Goal: Information Seeking & Learning: Find specific fact

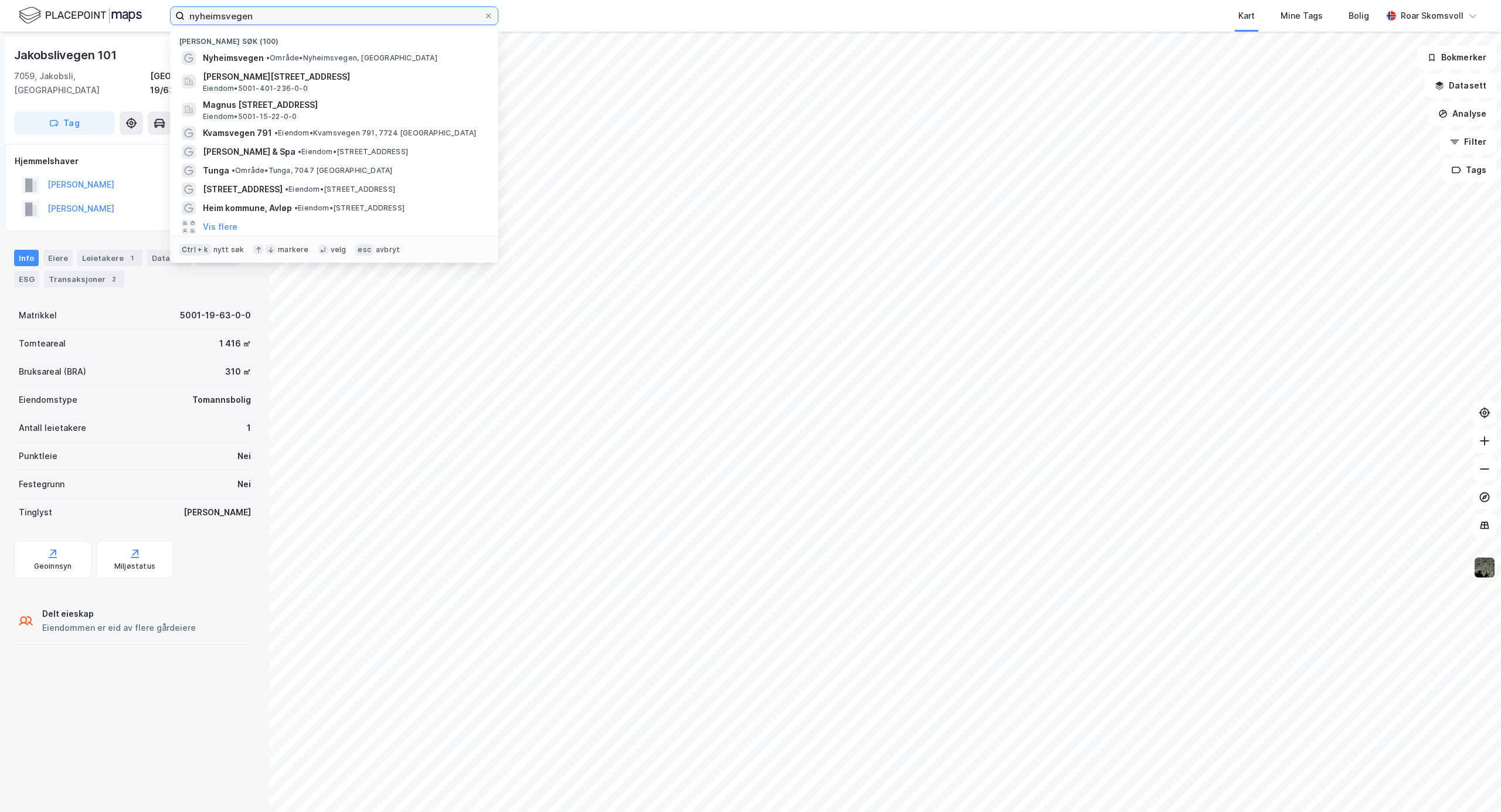
drag, startPoint x: 265, startPoint y: 17, endPoint x: 109, endPoint y: 0, distance: 156.9
click at [144, 4] on div "nyheimsvegen Nylige søk (100) Nyheimsvegen • Område • Nyheimsvegen, Charlottenl…" at bounding box center [750, 16] width 1501 height 32
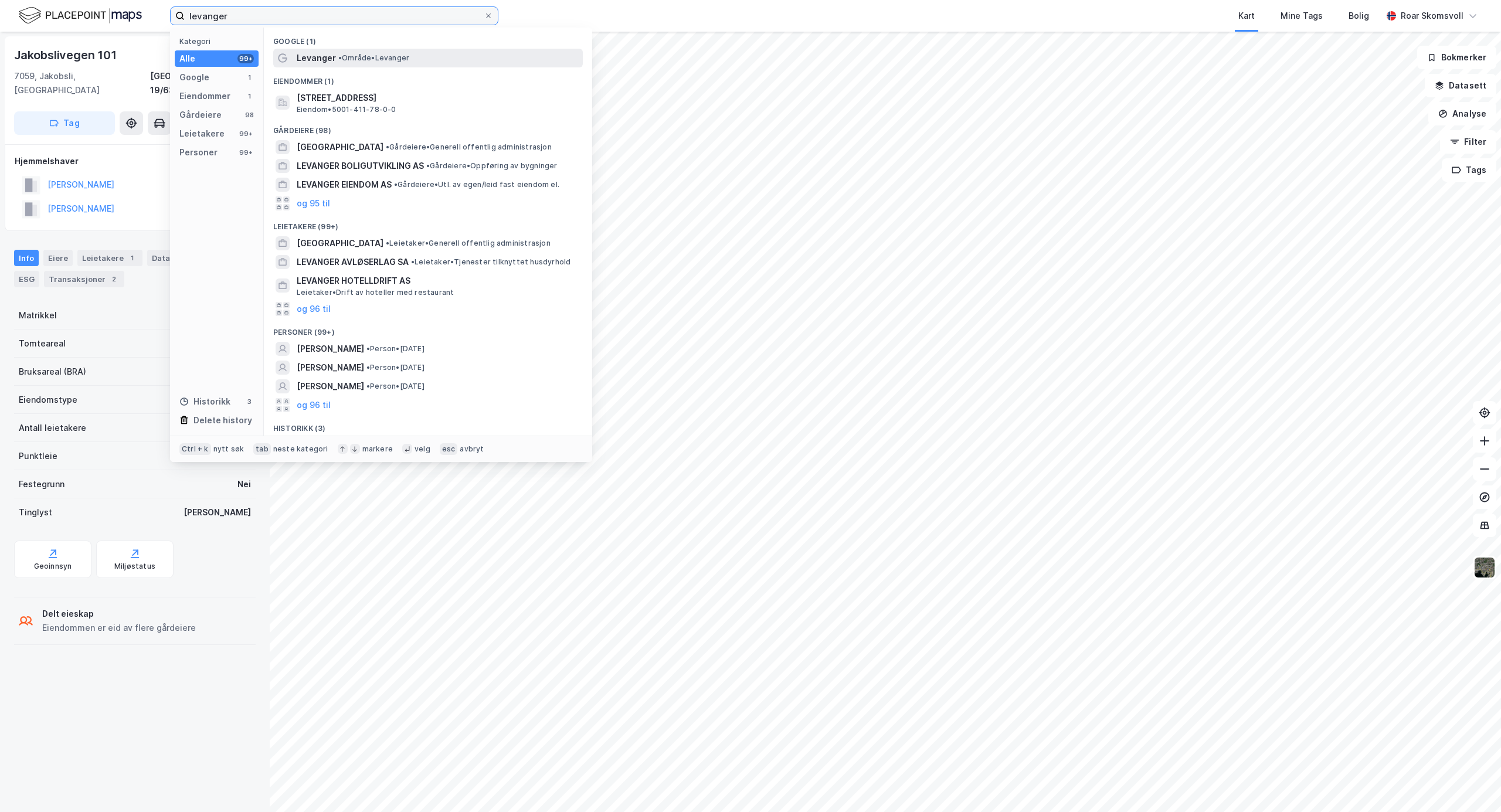
type input "levanger"
click at [319, 59] on span "Levanger" at bounding box center [317, 57] width 39 height 14
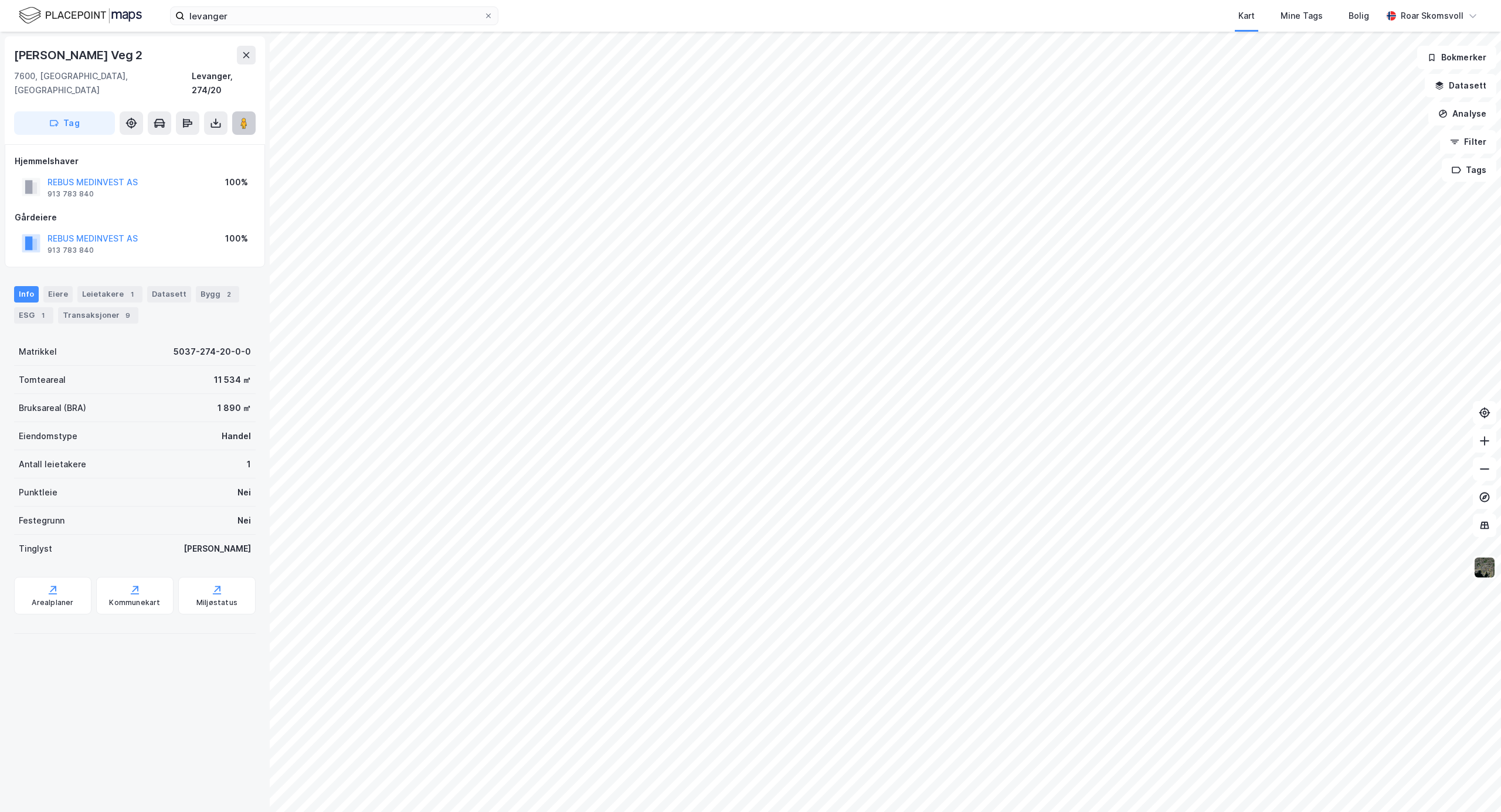
click at [244, 117] on image at bounding box center [245, 123] width 7 height 12
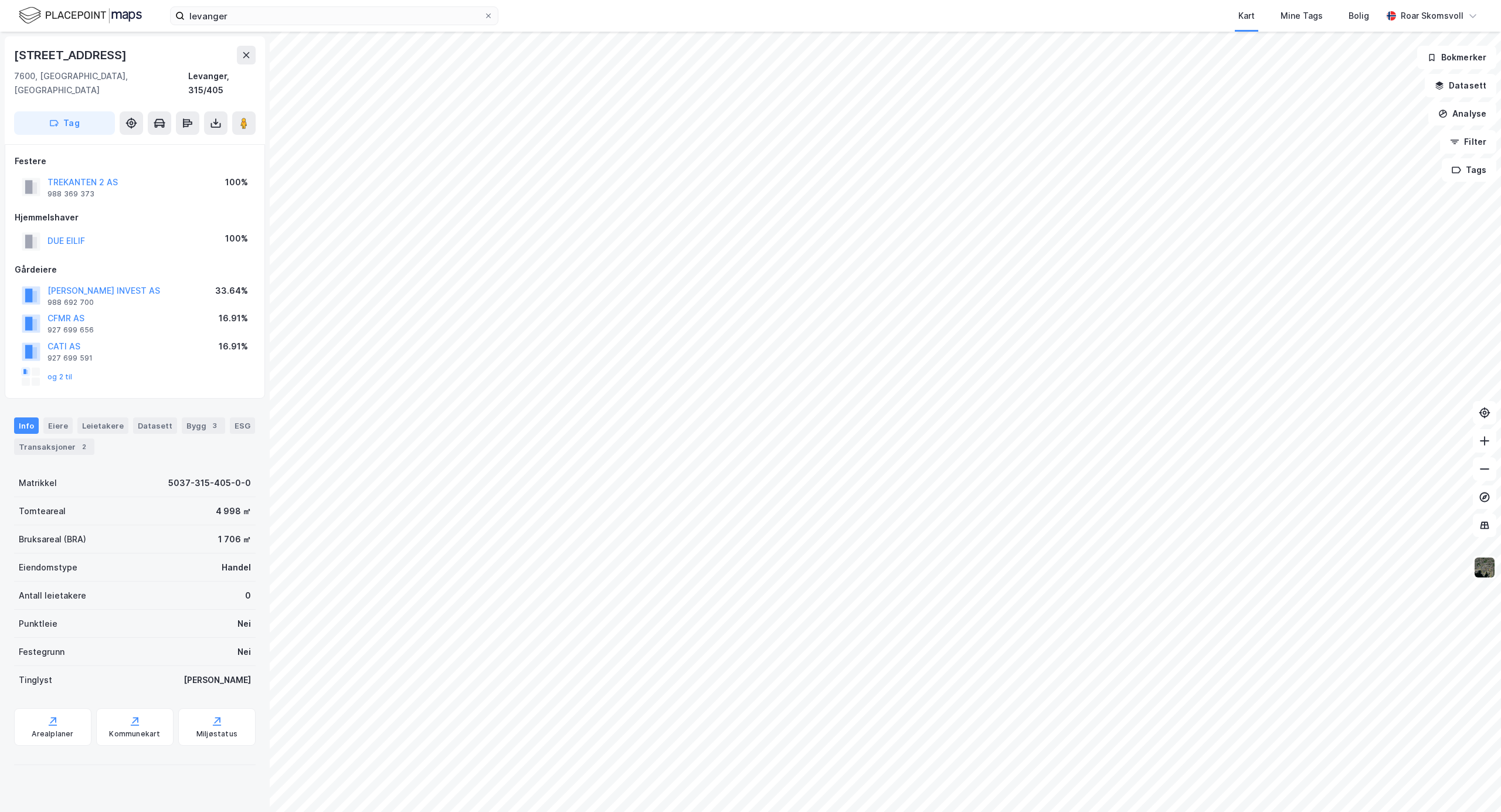
click at [248, 121] on div "Høgskolevegen 1 7600, Levanger, Trøndelag Levanger, 315/405 Tag" at bounding box center [135, 90] width 260 height 108
click at [251, 111] on button at bounding box center [244, 123] width 23 height 23
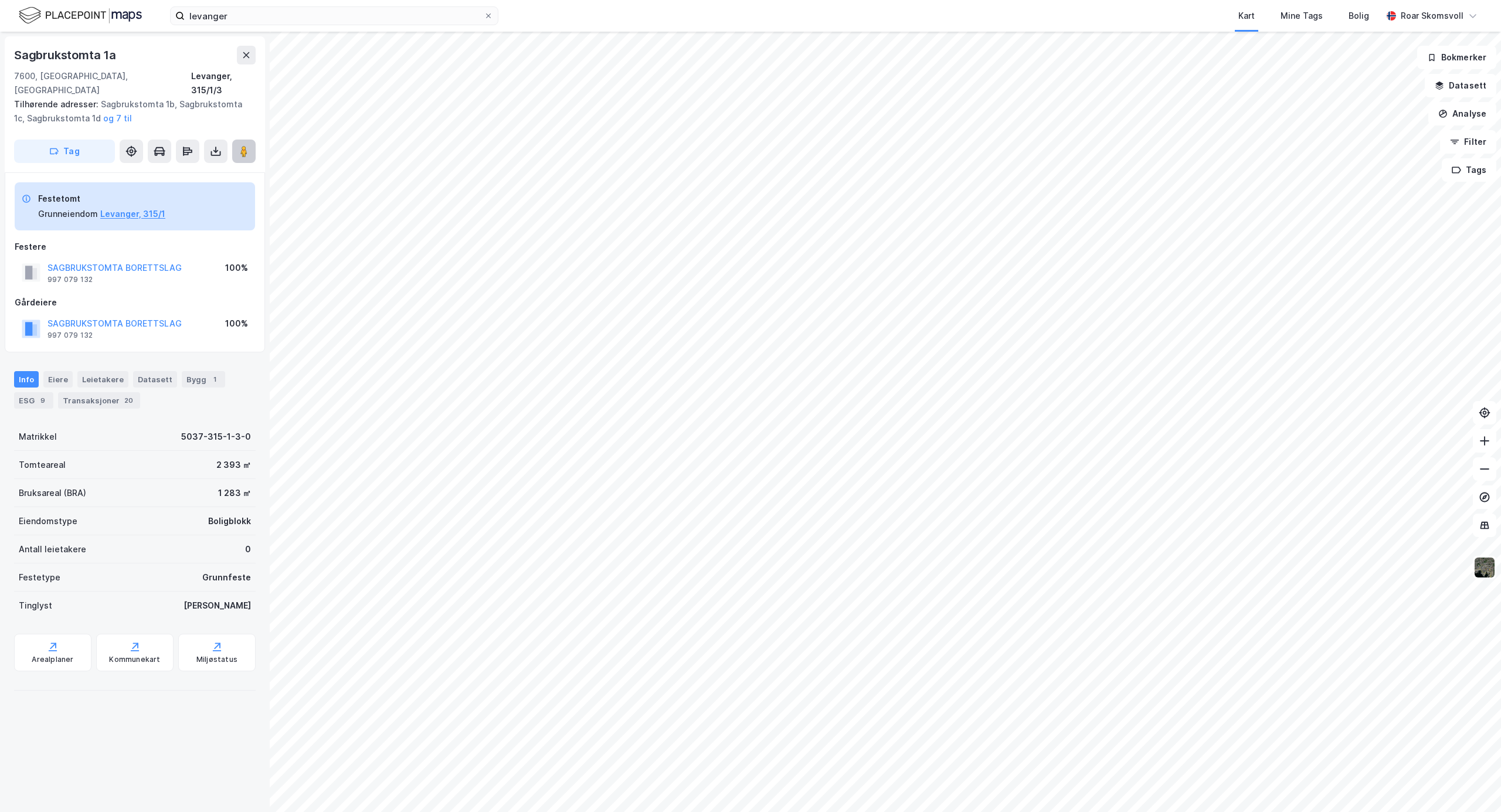
click at [245, 145] on image at bounding box center [245, 151] width 7 height 12
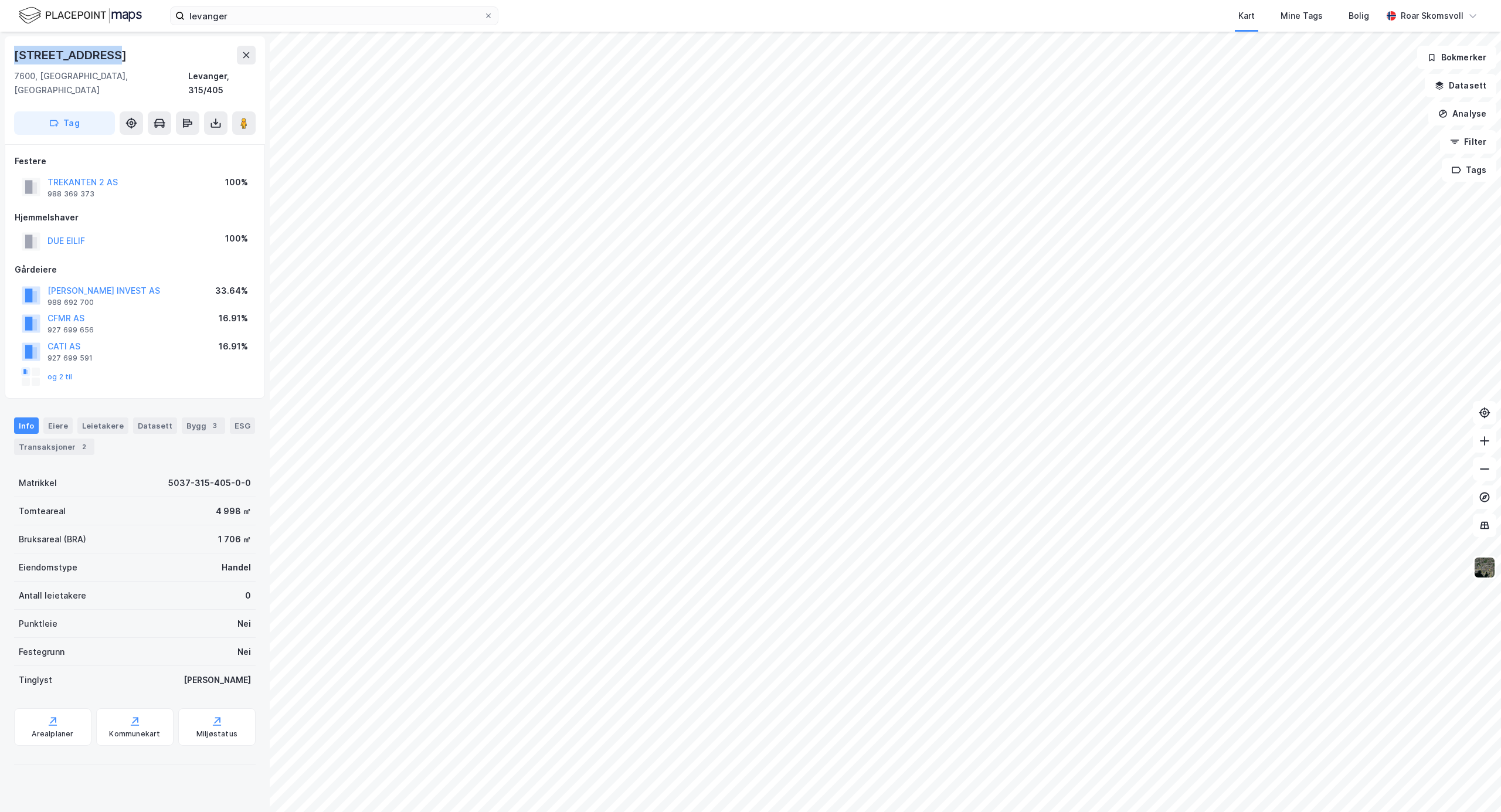
drag, startPoint x: 131, startPoint y: 55, endPoint x: 10, endPoint y: 56, distance: 121.0
click at [10, 56] on div "Høgskolevegen 1 7600, Levanger, Trøndelag Levanger, 315/405 Tag" at bounding box center [135, 90] width 260 height 108
copy div "Høgskolevegen 1"
click at [0, 0] on button "TREKANTEN 2 AS" at bounding box center [0, 0] width 0 height 0
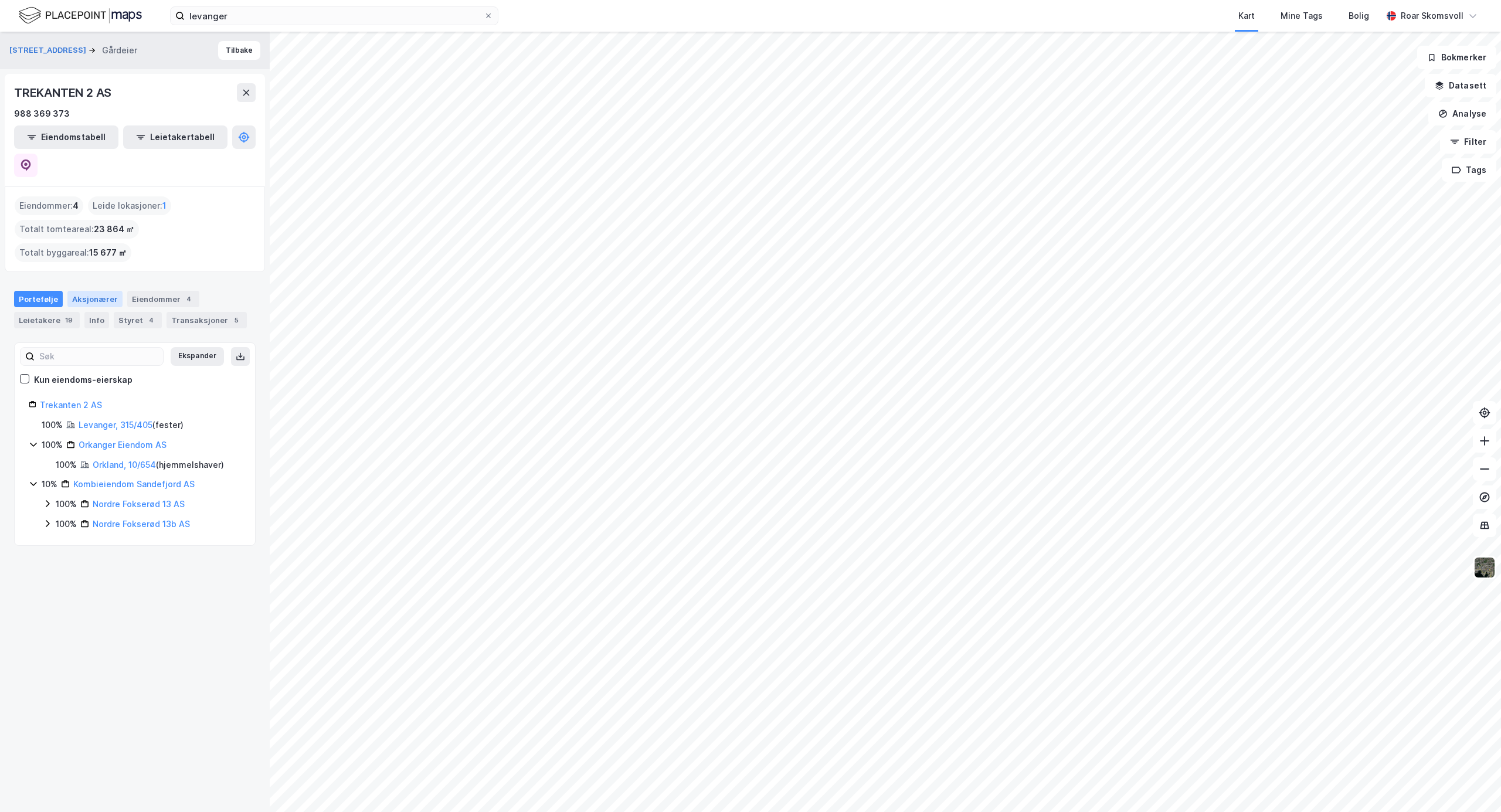
click at [93, 290] on div "Aksjonærer" at bounding box center [95, 299] width 55 height 17
click at [225, 52] on button "Tilbake" at bounding box center [239, 51] width 42 height 19
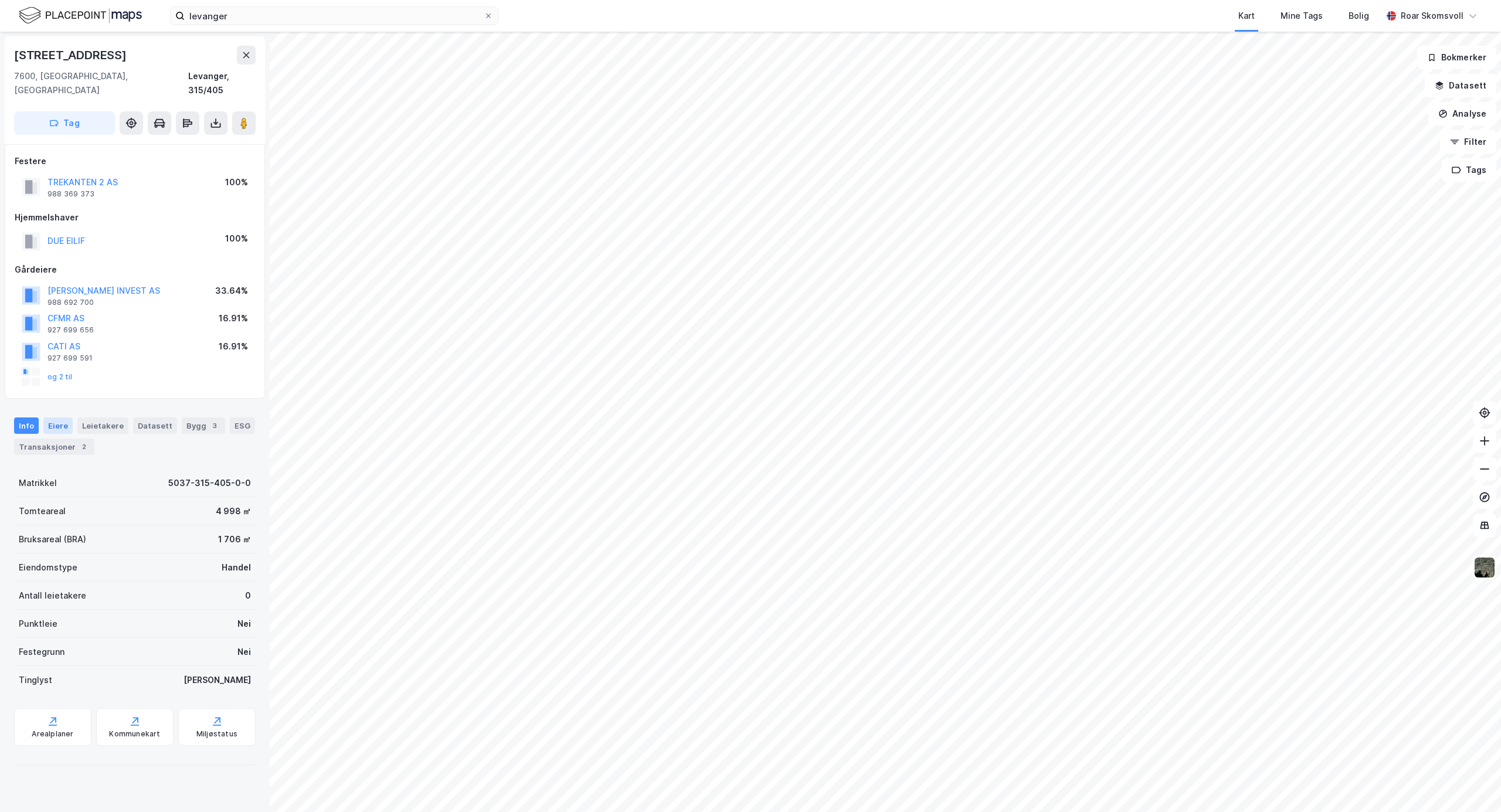
drag, startPoint x: 57, startPoint y: 414, endPoint x: 76, endPoint y: 394, distance: 27.6
click at [57, 418] on div "Eiere" at bounding box center [57, 426] width 29 height 17
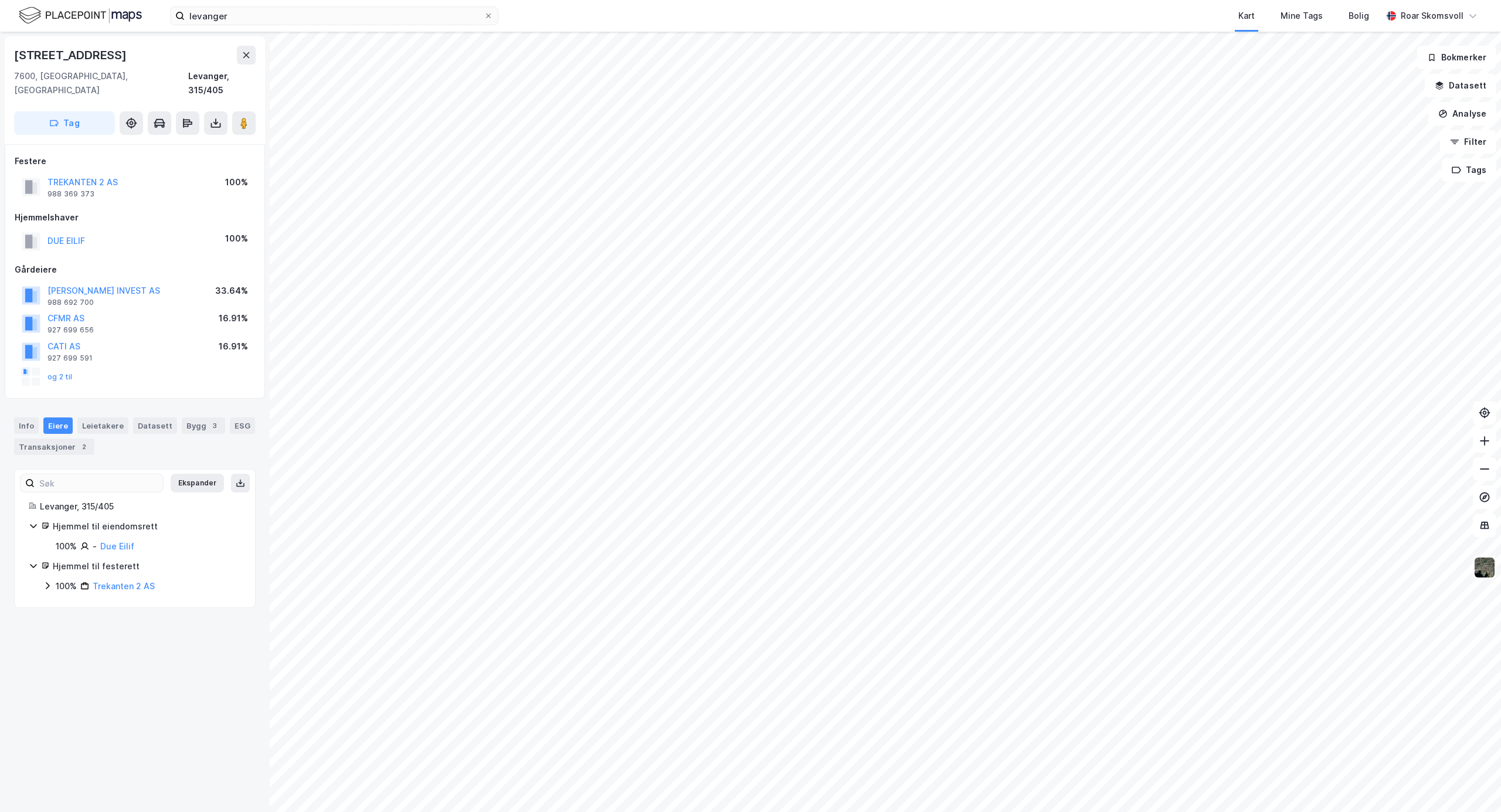
click at [46, 581] on icon at bounding box center [48, 585] width 9 height 9
click at [57, 600] on icon at bounding box center [62, 605] width 9 height 9
click at [62, 600] on icon at bounding box center [62, 605] width 9 height 9
drag, startPoint x: 197, startPoint y: 611, endPoint x: 104, endPoint y: 613, distance: 93.0
click at [104, 619] on div "50% Hornebergvegen 2 AS" at bounding box center [155, 626] width 171 height 14
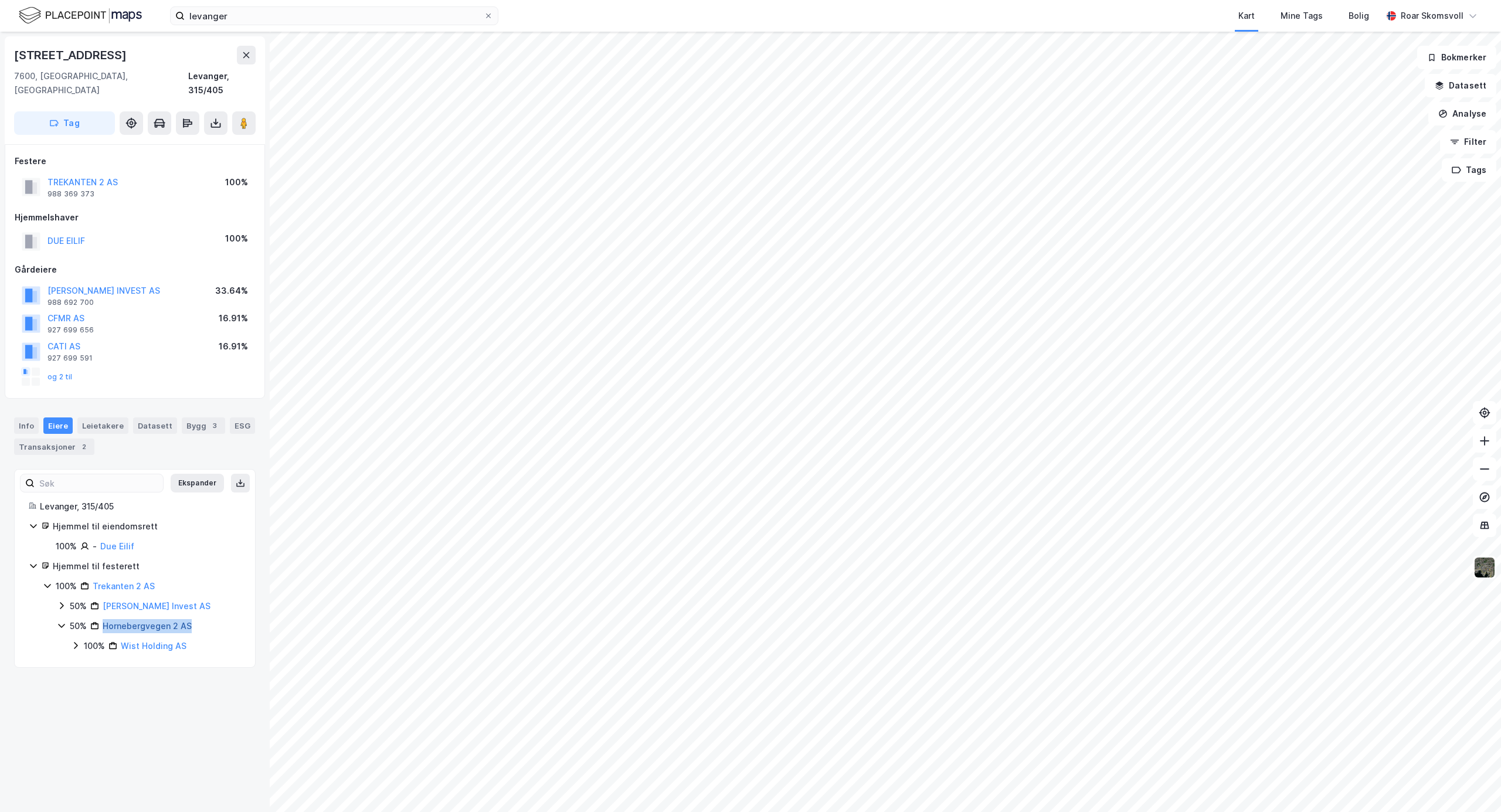
copy link "Hornebergvegen 2 AS"
drag, startPoint x: 134, startPoint y: 165, endPoint x: 48, endPoint y: 165, distance: 86.0
click at [48, 173] on div "TREKANTEN 2 AS 988 369 373 100%" at bounding box center [135, 187] width 241 height 28
copy button "TREKANTEN 2 AS"
click at [0, 0] on button "TREKANTEN 2 AS" at bounding box center [0, 0] width 0 height 0
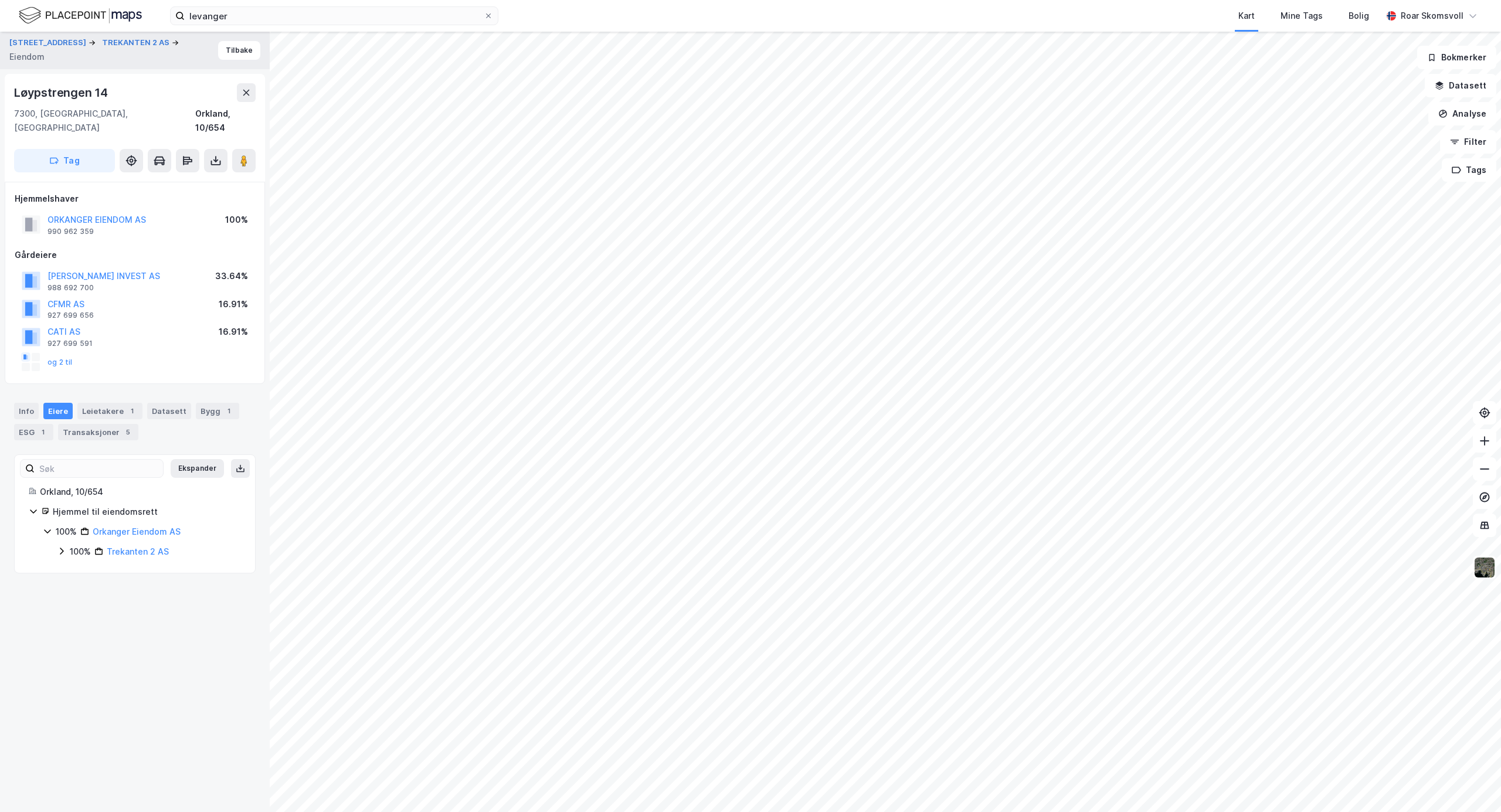
click at [59, 546] on icon at bounding box center [62, 551] width 9 height 9
click at [245, 95] on icon at bounding box center [246, 93] width 9 height 9
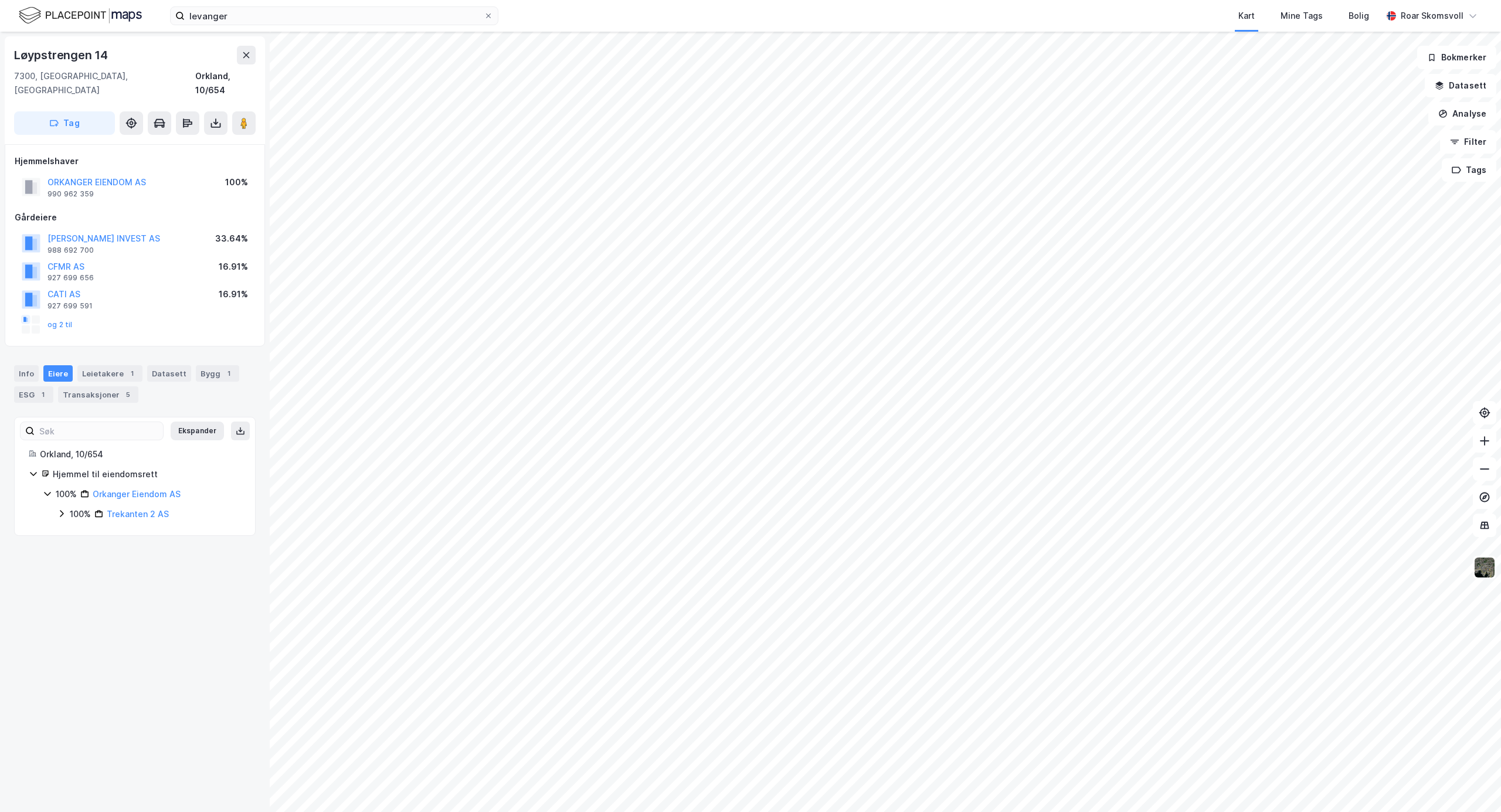
click at [61, 509] on icon at bounding box center [62, 513] width 9 height 9
click at [65, 509] on icon at bounding box center [62, 513] width 9 height 9
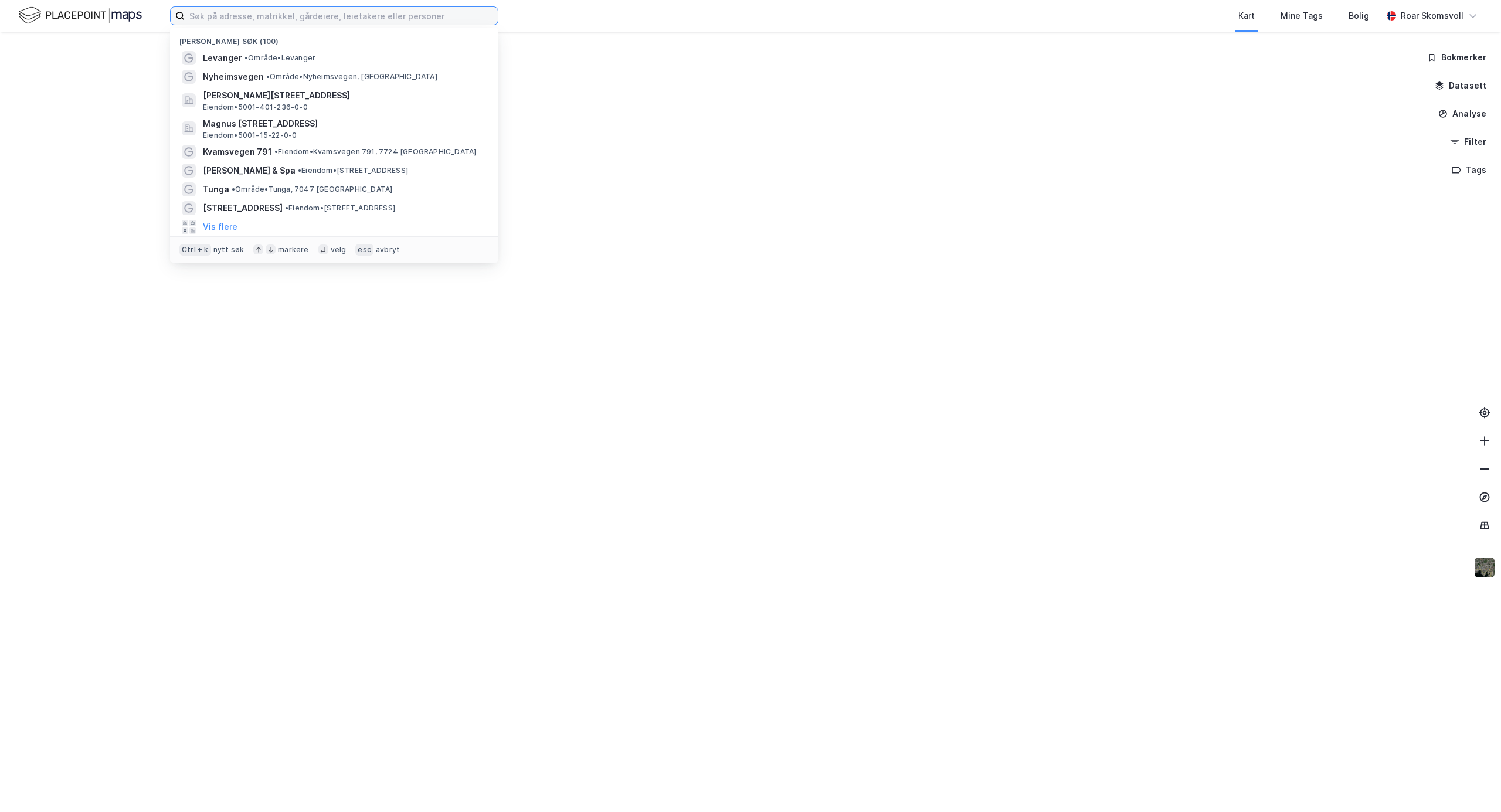
drag, startPoint x: 214, startPoint y: 8, endPoint x: 711, endPoint y: 66, distance: 500.4
click at [215, 7] on input at bounding box center [341, 16] width 313 height 18
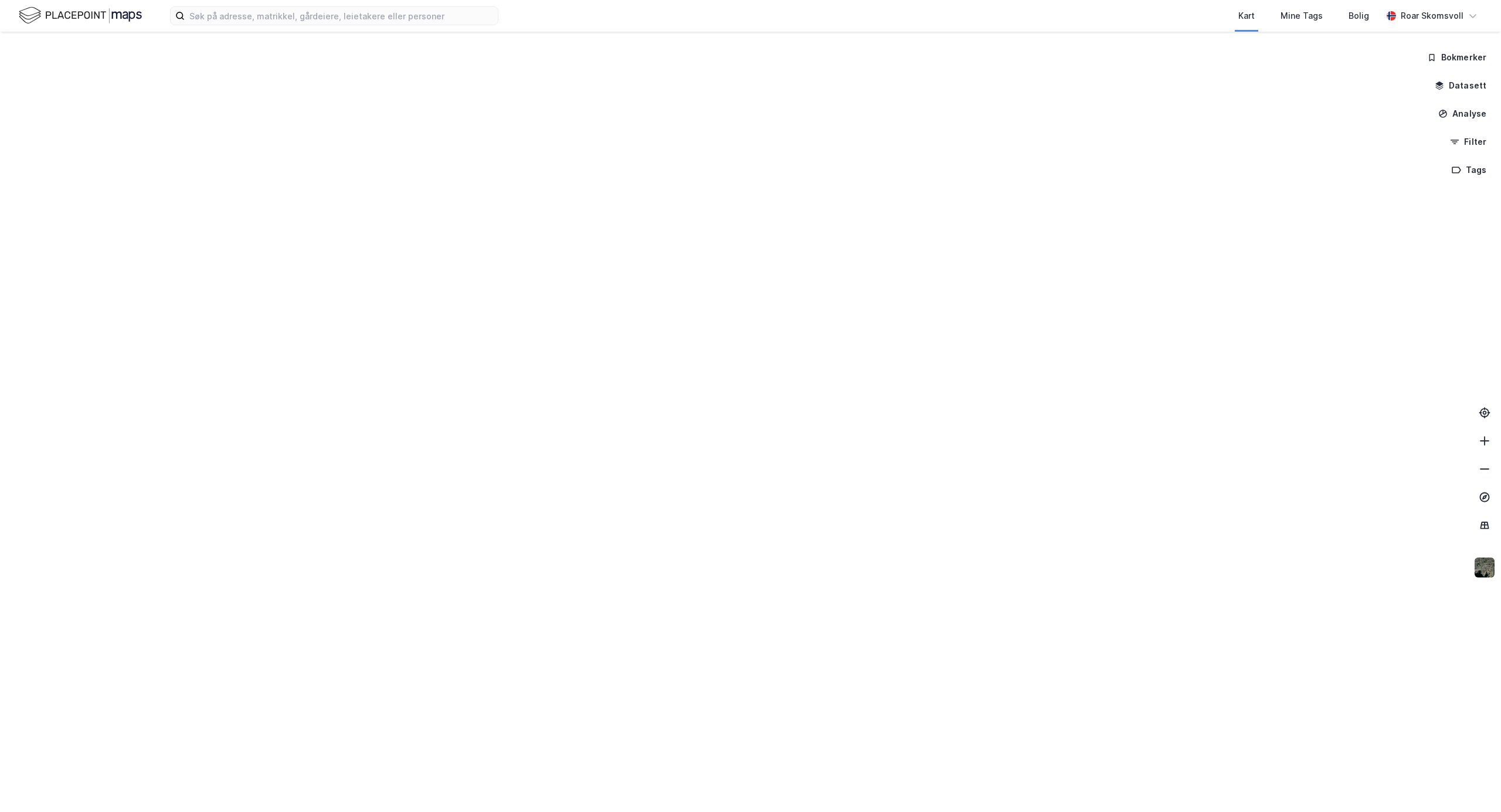
click at [953, 26] on div "Kart Mine Tags Bolig" at bounding box center [968, 16] width 827 height 32
click at [242, 17] on input at bounding box center [341, 16] width 313 height 18
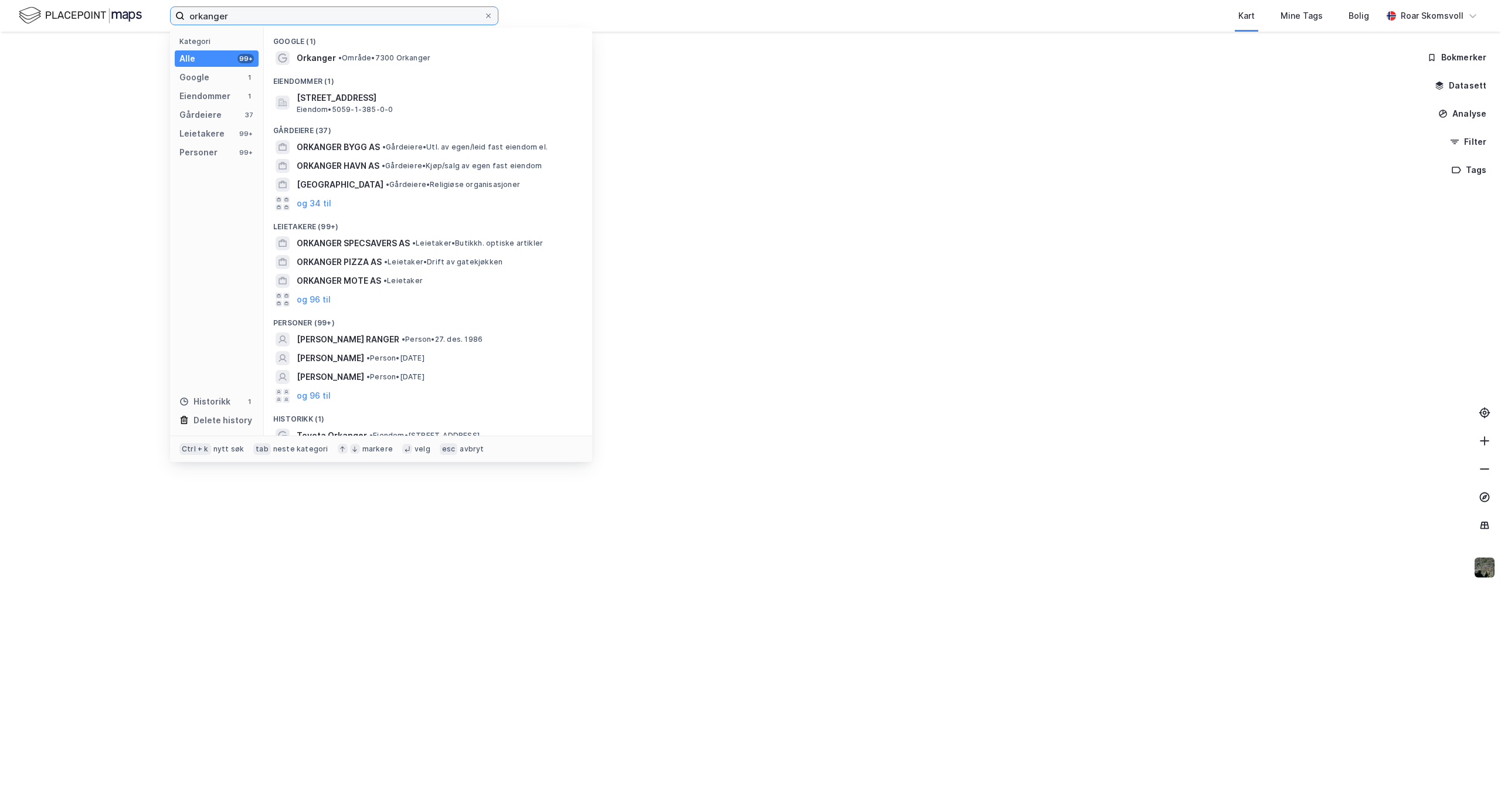
click at [299, 22] on input "orkanger" at bounding box center [334, 16] width 299 height 18
drag, startPoint x: 248, startPoint y: 17, endPoint x: 117, endPoint y: 9, distance: 131.2
click at [117, 9] on div "orkanger Kategori Alle 99+ Google 1 Eiendommer 1 Gårdeiere 37 Leietakere 99+ Pe…" at bounding box center [750, 16] width 1501 height 32
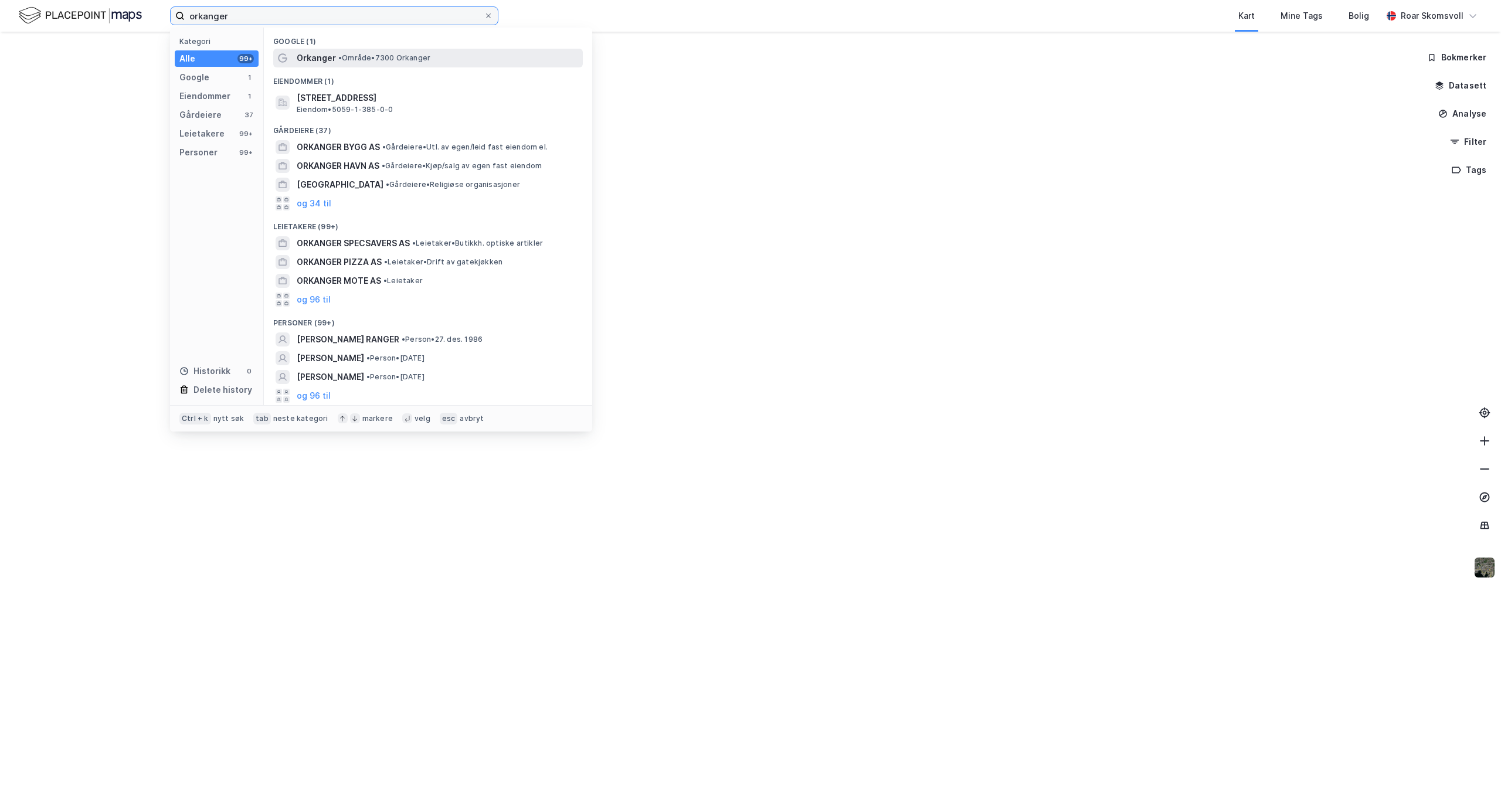
type input "orkanger"
click at [349, 53] on span "• Område • 7300 Orkanger" at bounding box center [384, 58] width 92 height 9
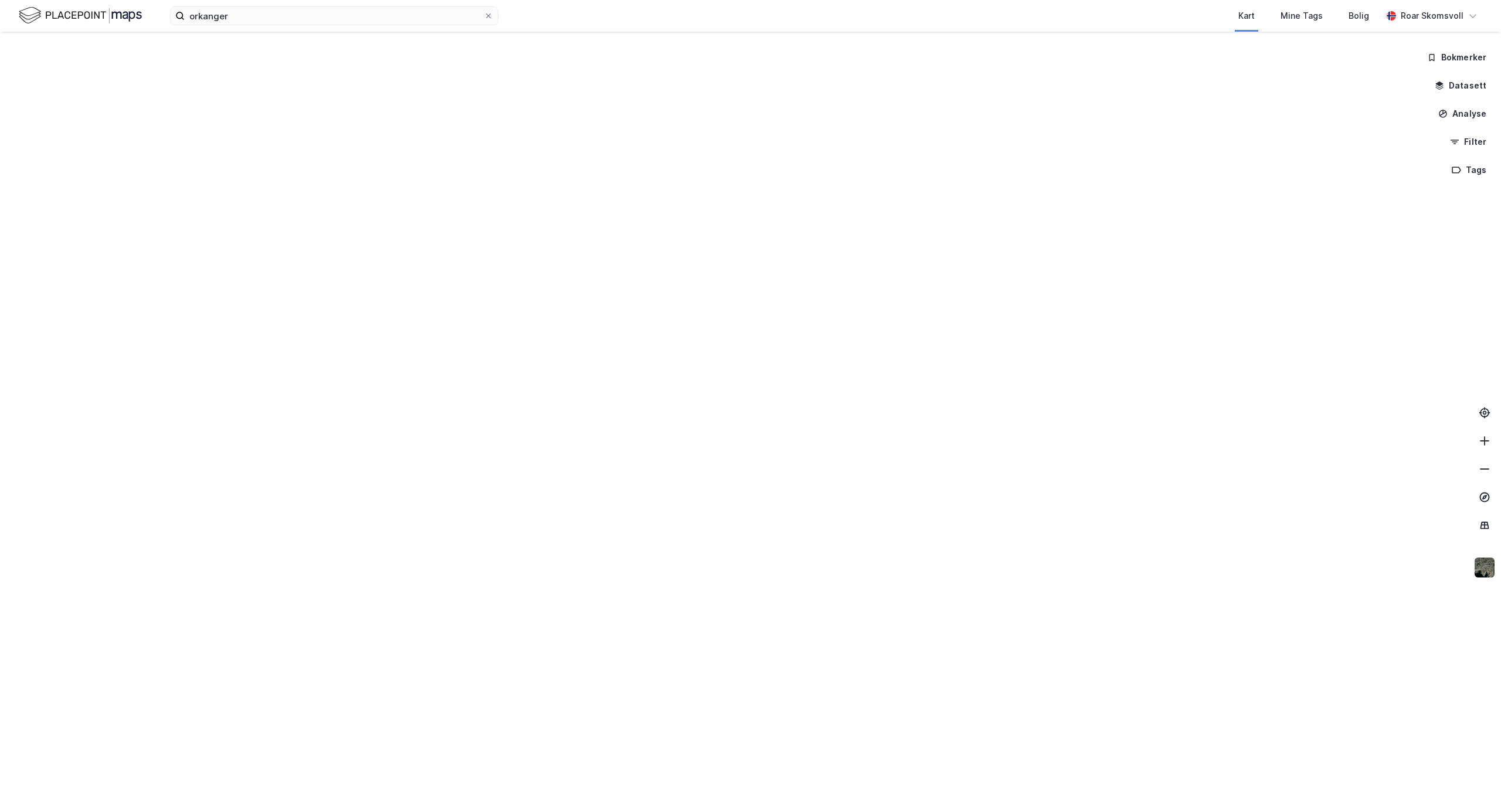
click at [59, 13] on img at bounding box center [80, 16] width 123 height 21
click at [313, 14] on input "orkanger" at bounding box center [334, 16] width 299 height 18
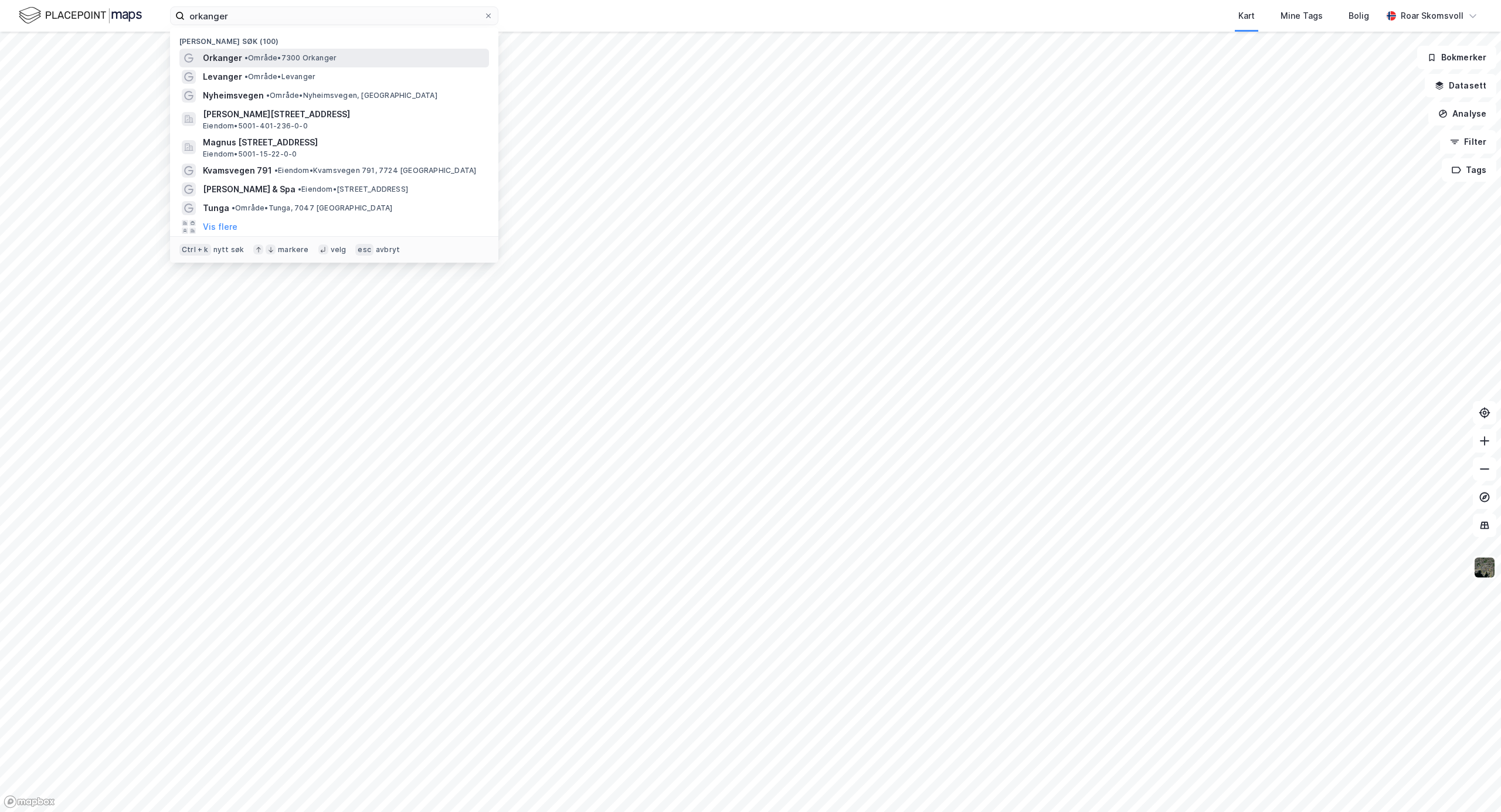
click at [207, 62] on span "Orkanger" at bounding box center [223, 57] width 39 height 14
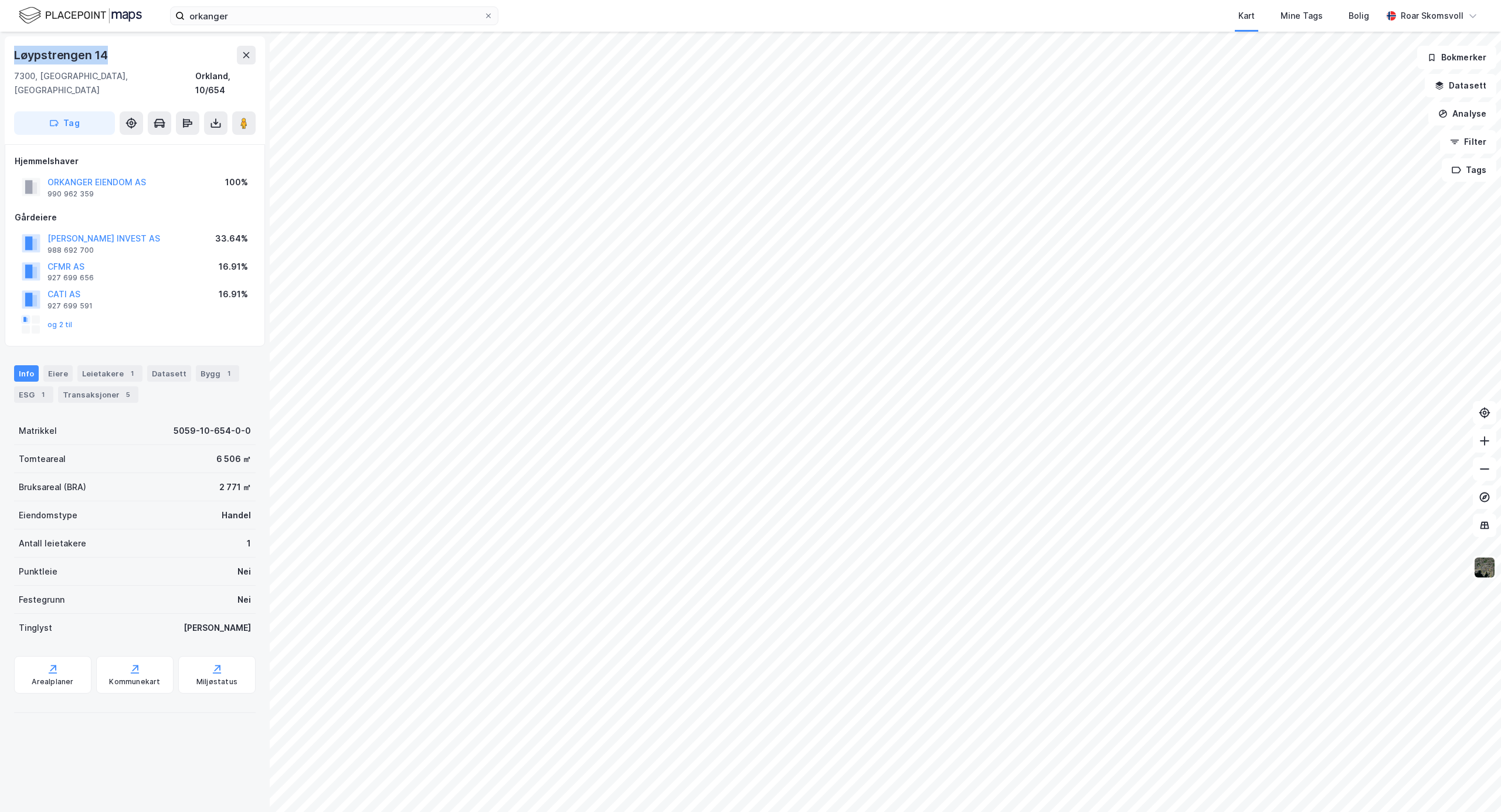
drag, startPoint x: 130, startPoint y: 57, endPoint x: 6, endPoint y: 57, distance: 124.0
click at [6, 57] on div "[STREET_ADDRESS]" at bounding box center [135, 90] width 260 height 108
copy div "Løypstrengen 14"
